Goal: Information Seeking & Learning: Learn about a topic

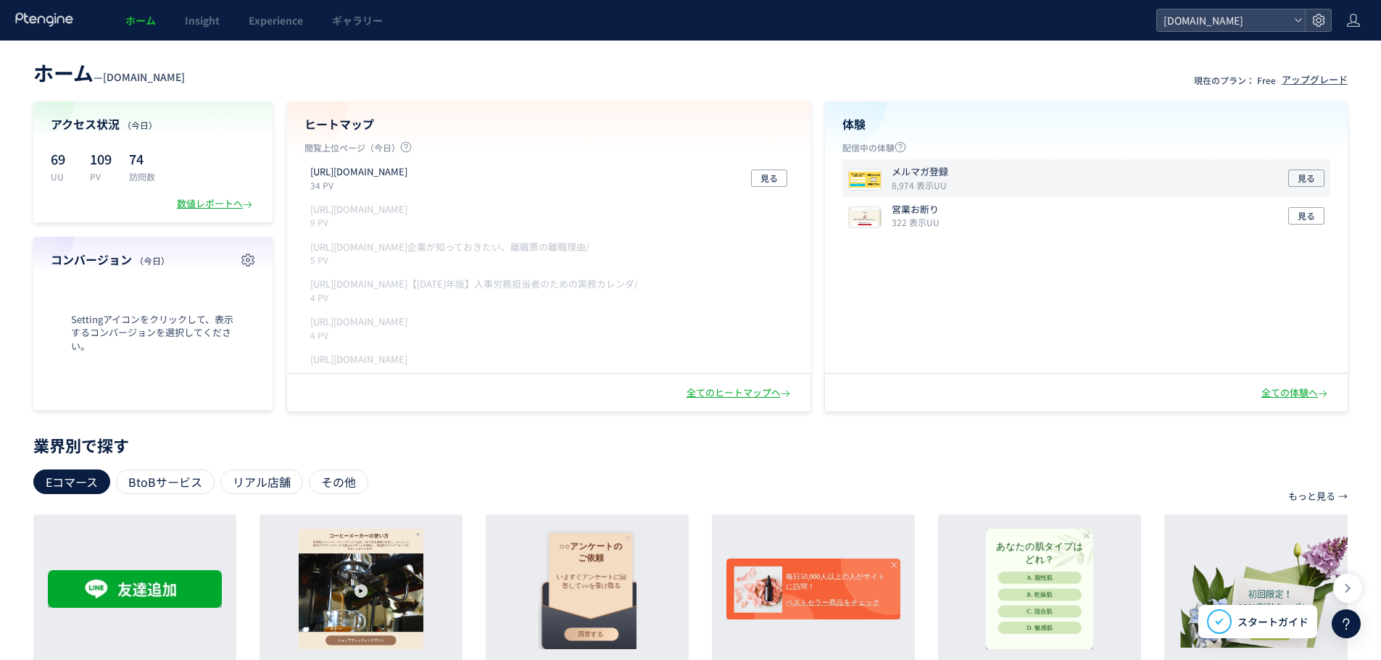
click at [916, 182] on icon "8,974 表示UU" at bounding box center [919, 185] width 55 height 12
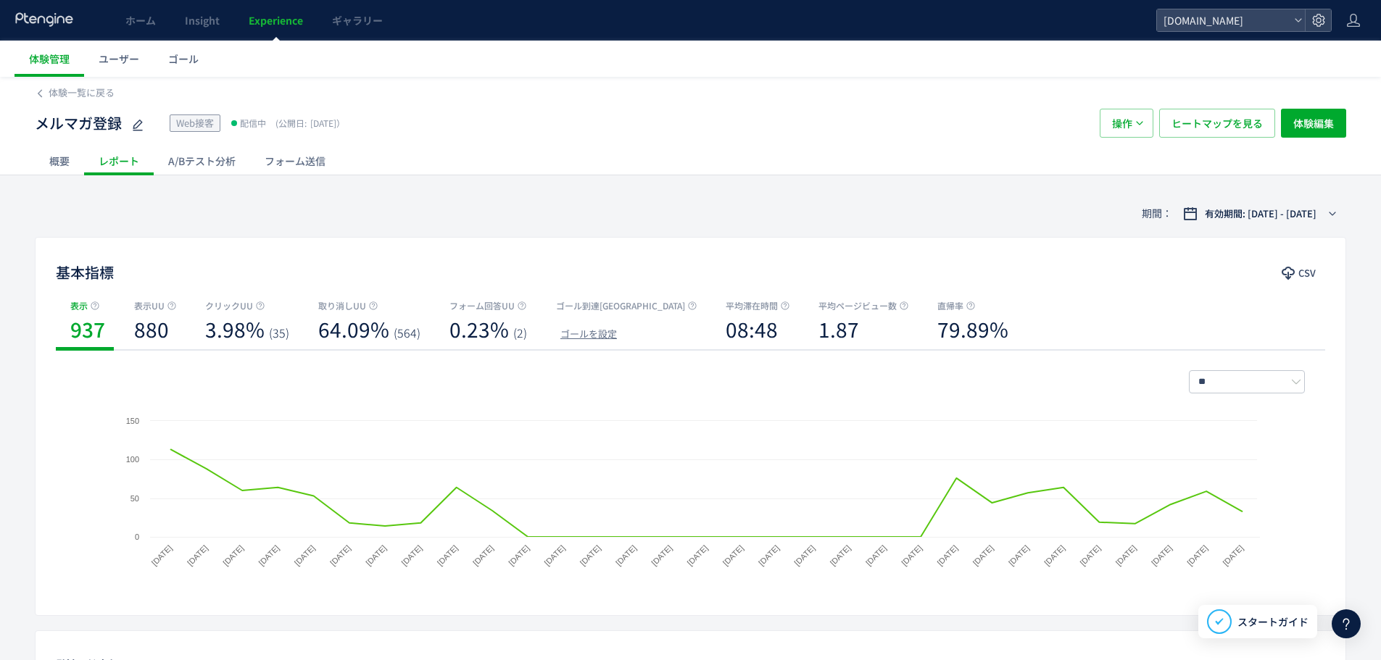
click at [302, 165] on div "フォーム送信" at bounding box center [295, 160] width 90 height 29
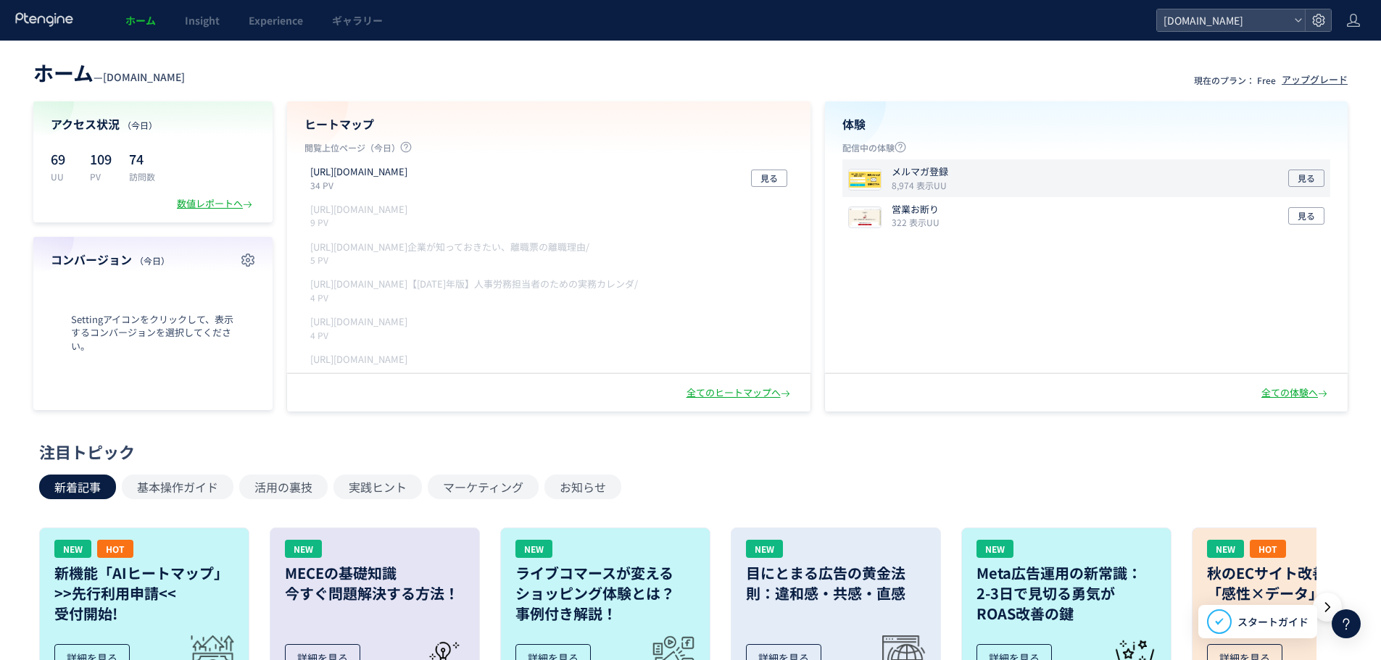
click at [910, 187] on icon "8,974 表示UU" at bounding box center [919, 185] width 55 height 12
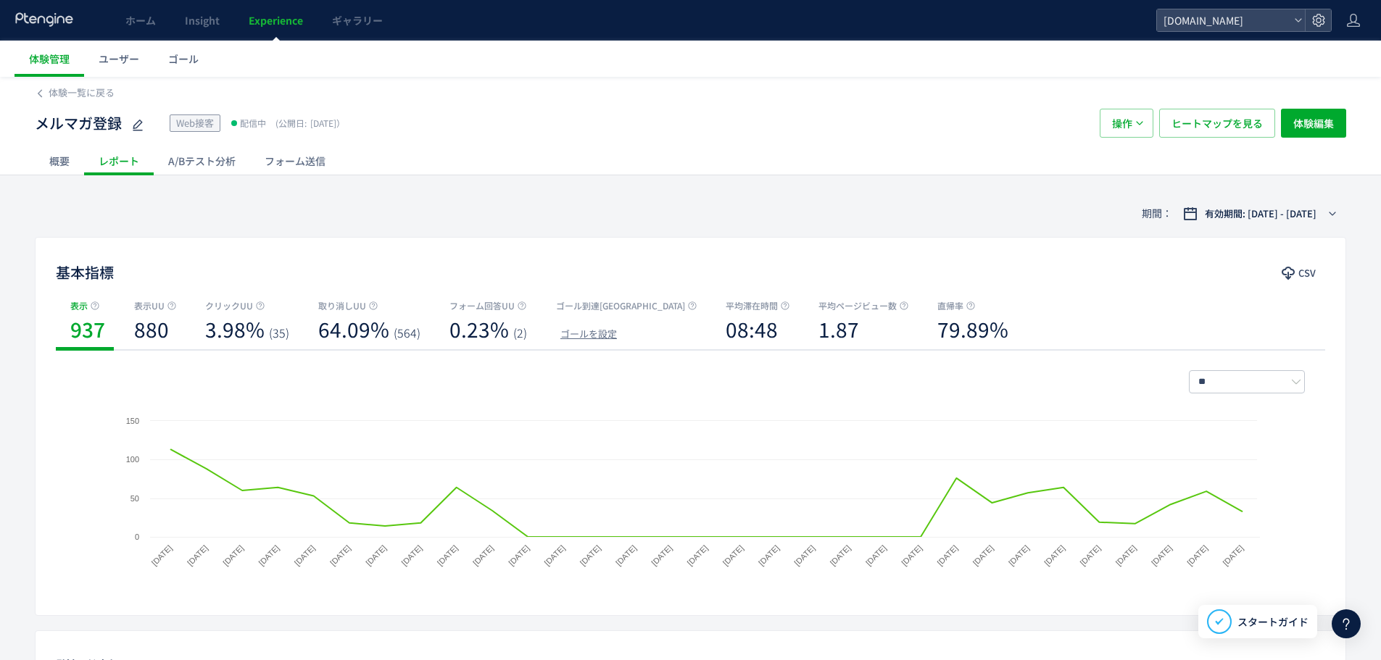
click at [315, 167] on div "フォーム送信" at bounding box center [295, 160] width 90 height 29
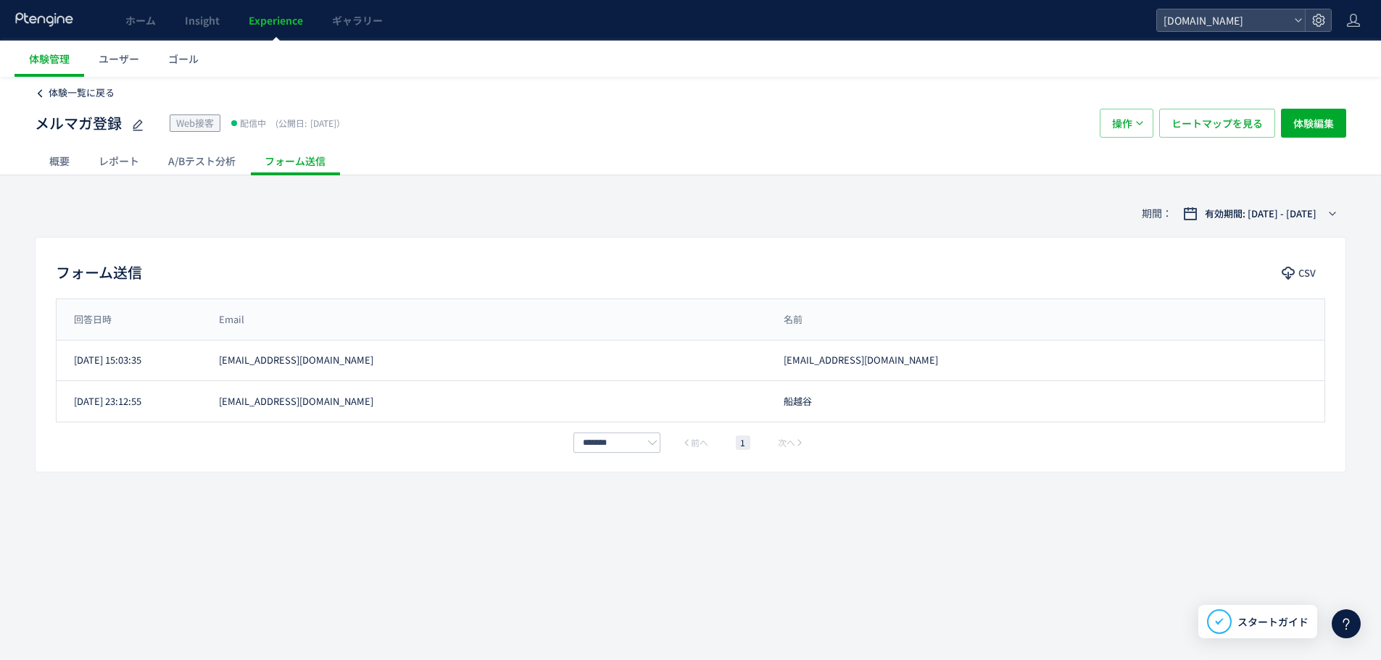
click at [88, 86] on span "体験一覧に戻る" at bounding box center [82, 93] width 66 height 14
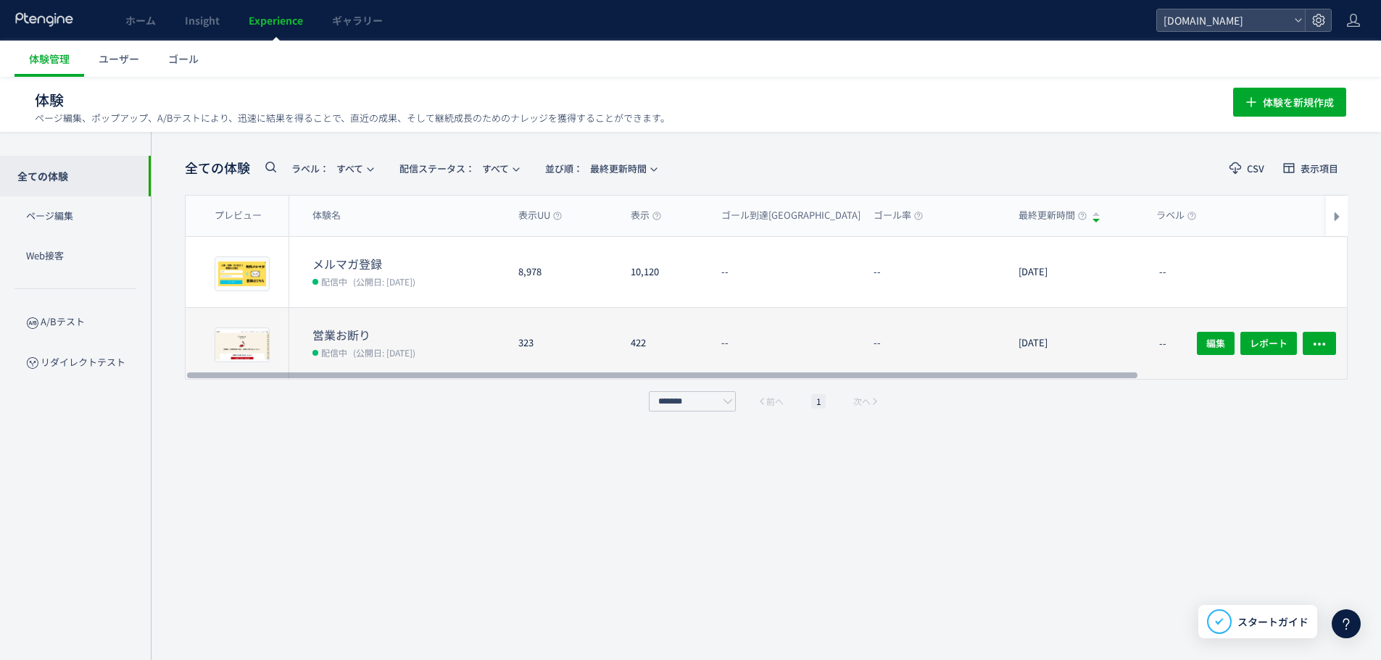
click at [376, 352] on span "(公開日: [DATE])" at bounding box center [384, 352] width 62 height 12
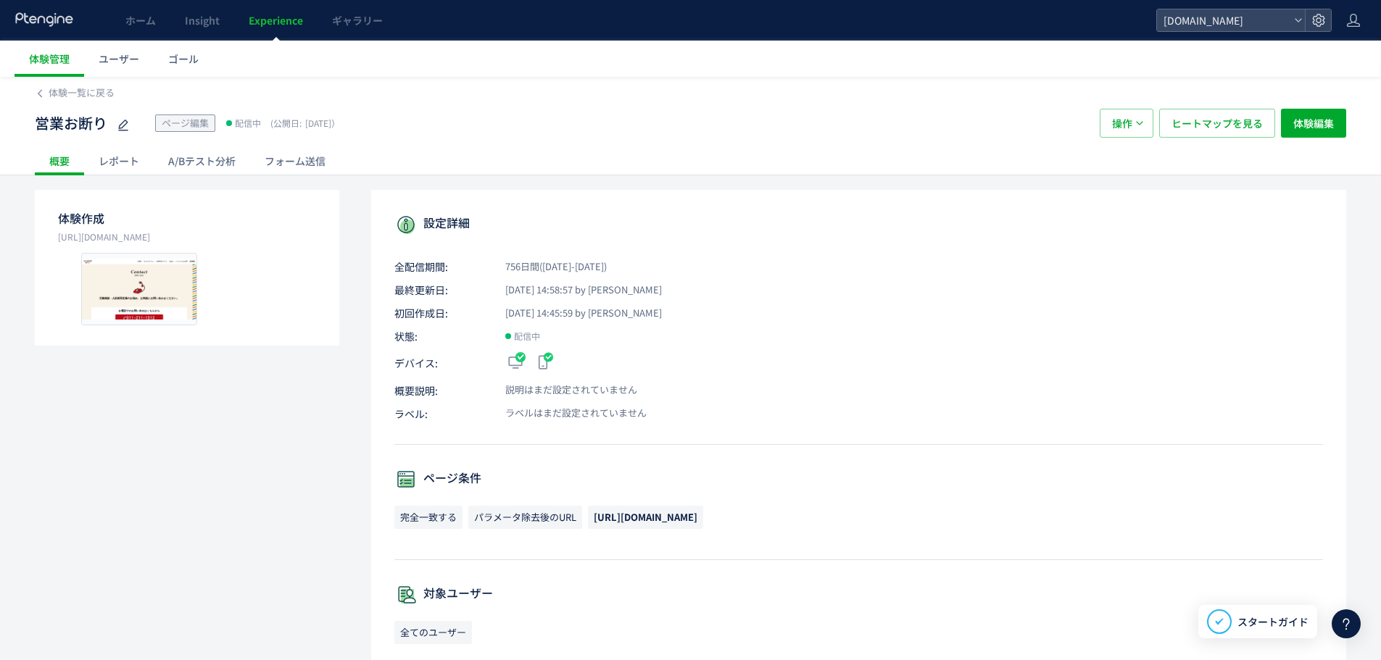
click at [120, 160] on div "レポート" at bounding box center [119, 160] width 70 height 29
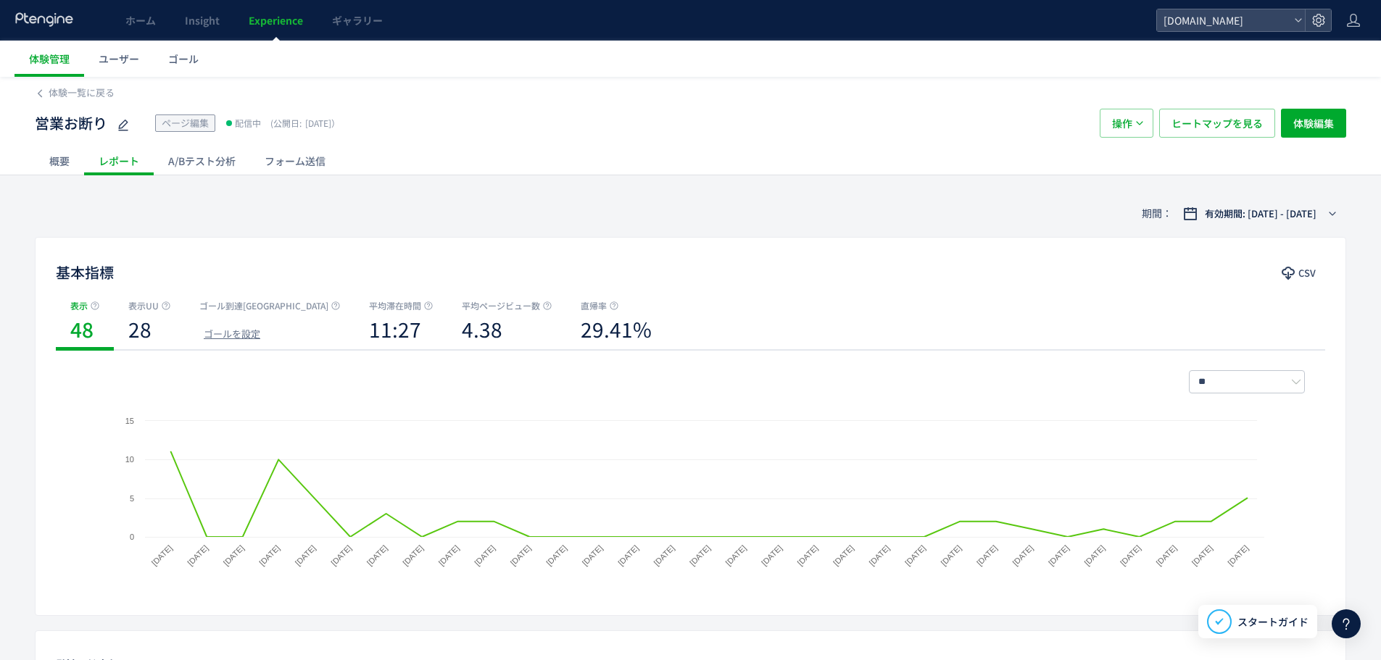
click at [219, 160] on div "A/Bテスト分析" at bounding box center [202, 160] width 96 height 29
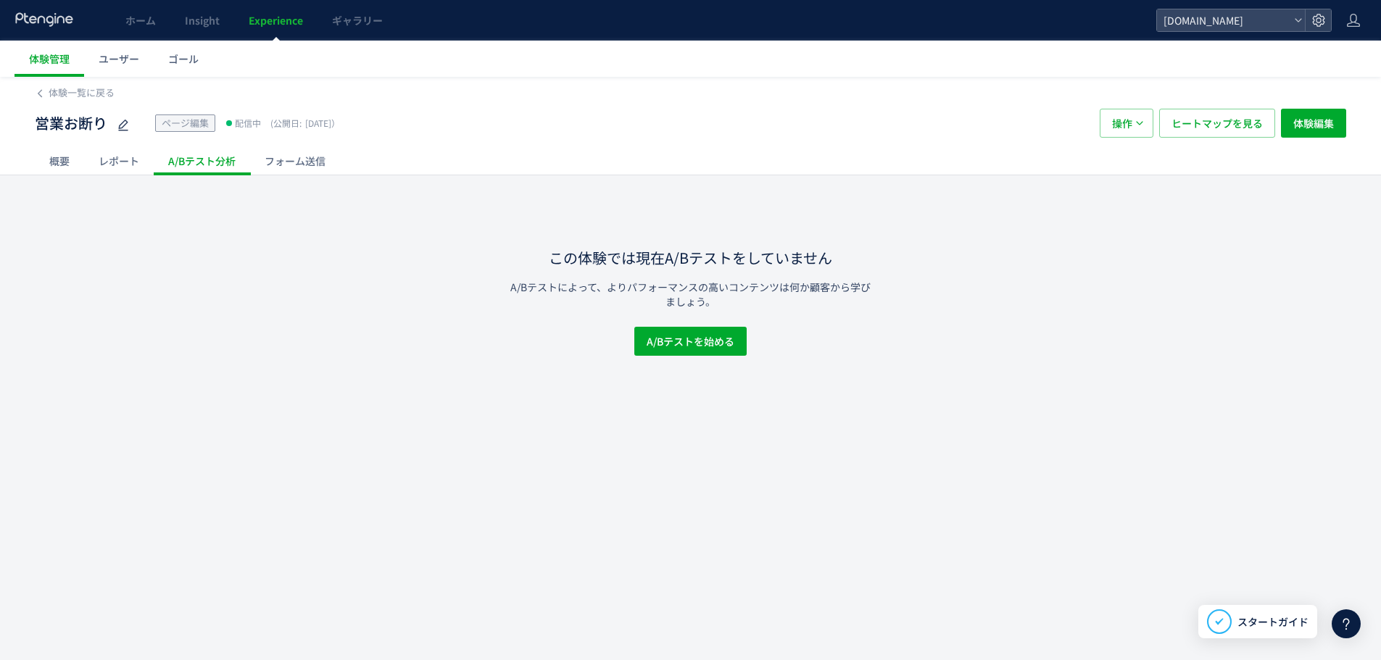
click at [276, 156] on div "フォーム送信" at bounding box center [295, 160] width 90 height 29
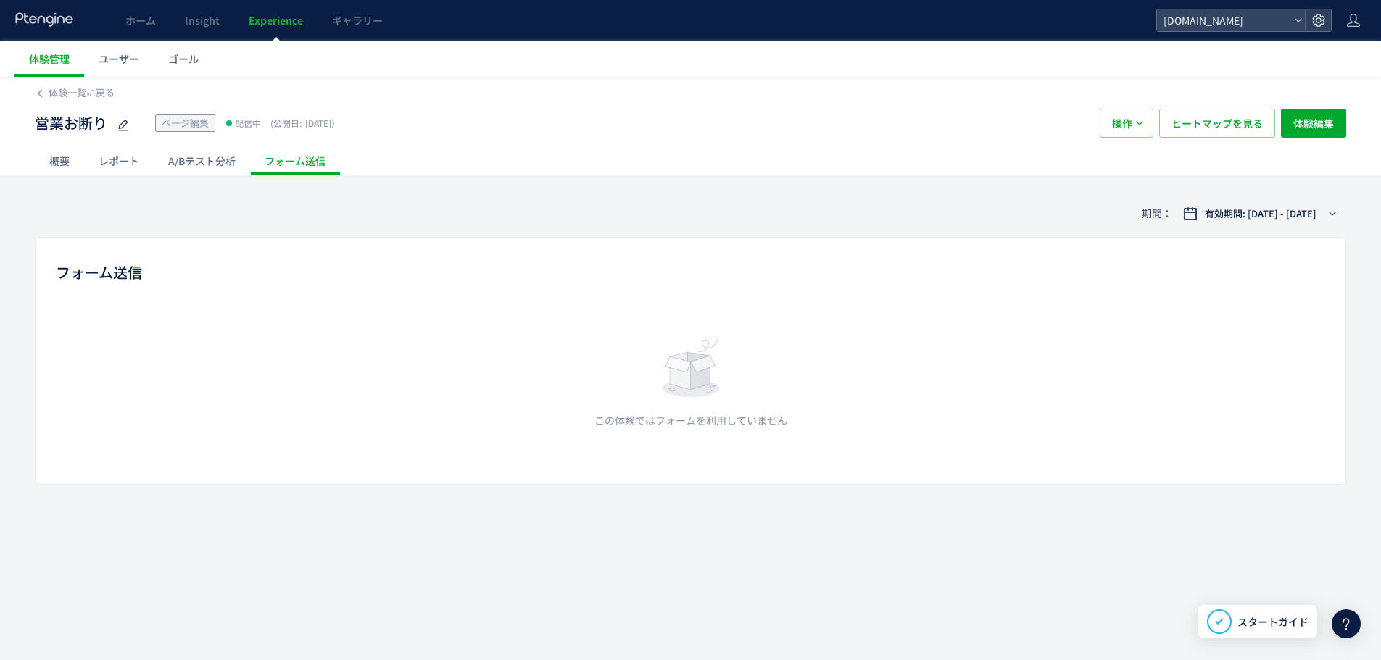
click at [48, 17] on use at bounding box center [43, 19] width 57 height 14
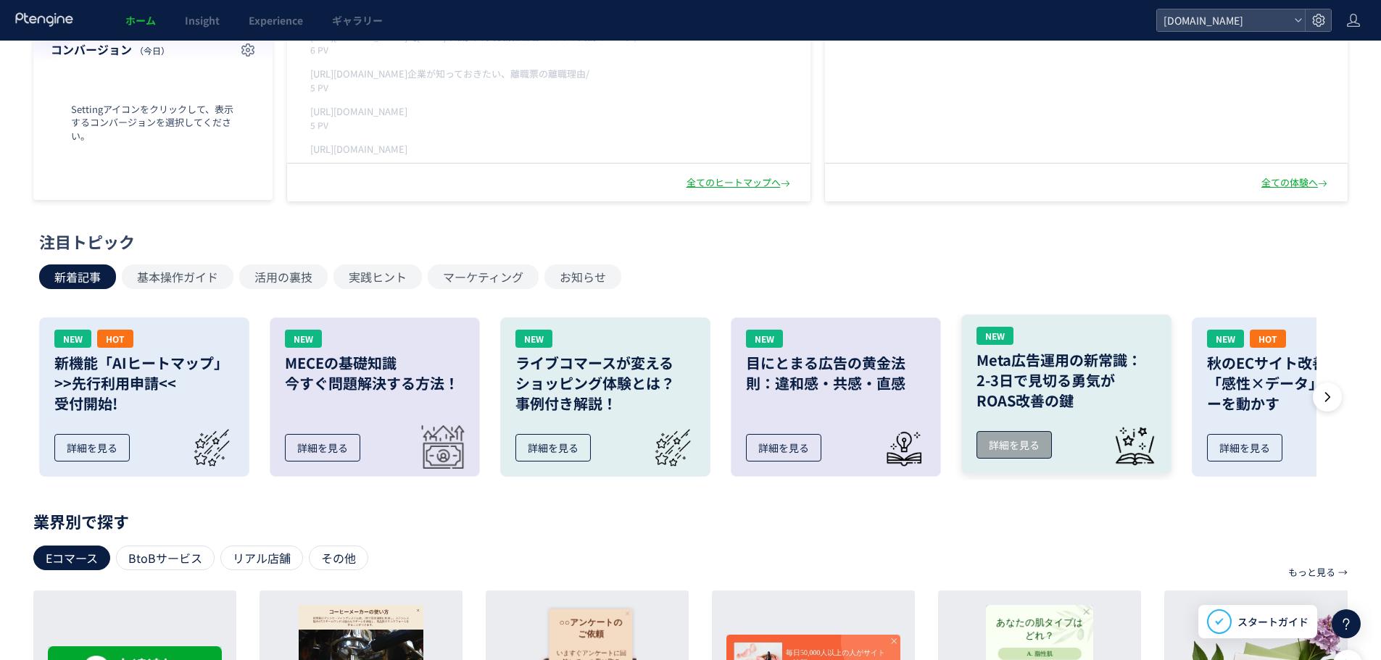
scroll to position [217, 0]
